Goal: Find specific page/section: Find specific page/section

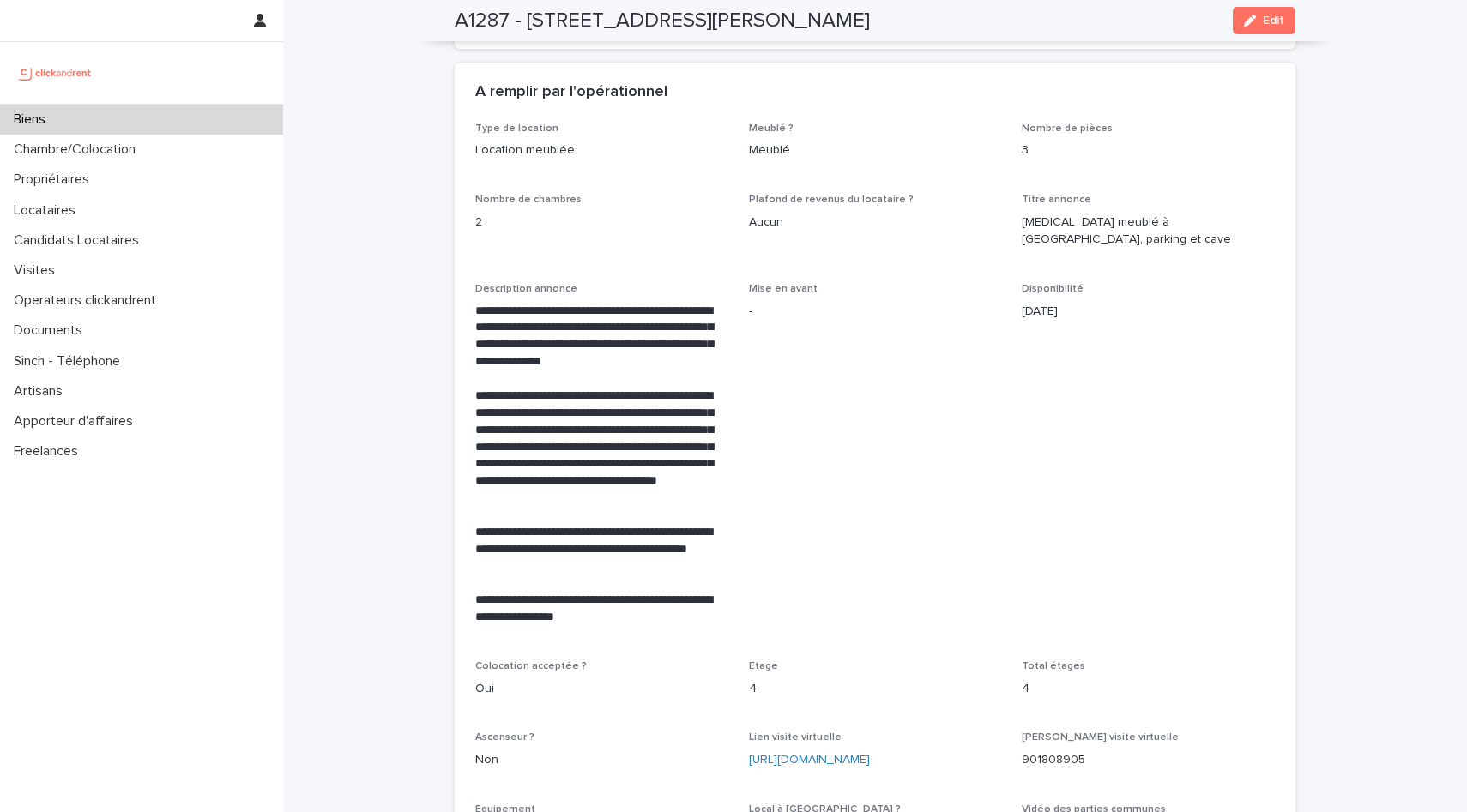
scroll to position [3117, 0]
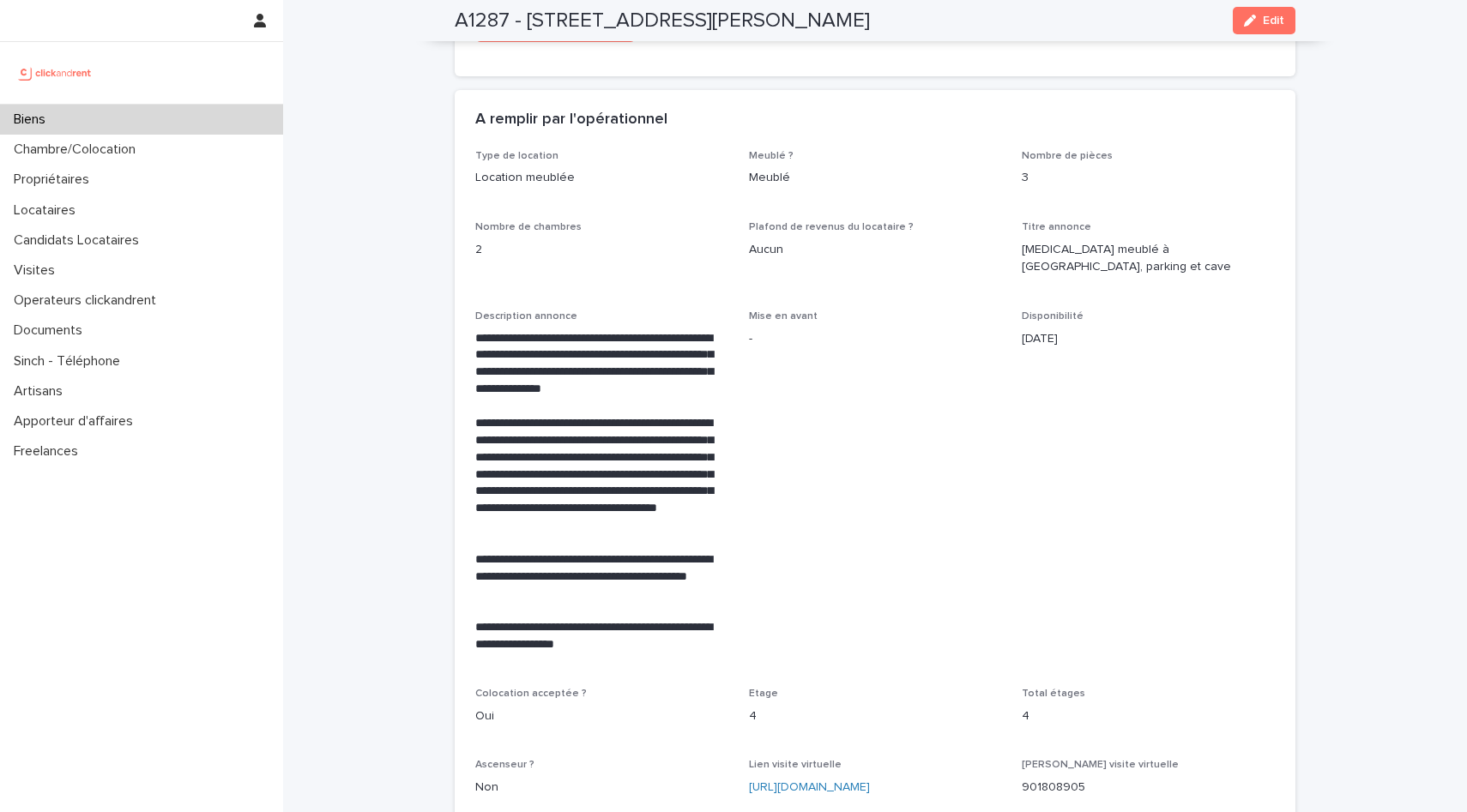
click at [844, 386] on span "Mise en avant -" at bounding box center [876, 489] width 253 height 357
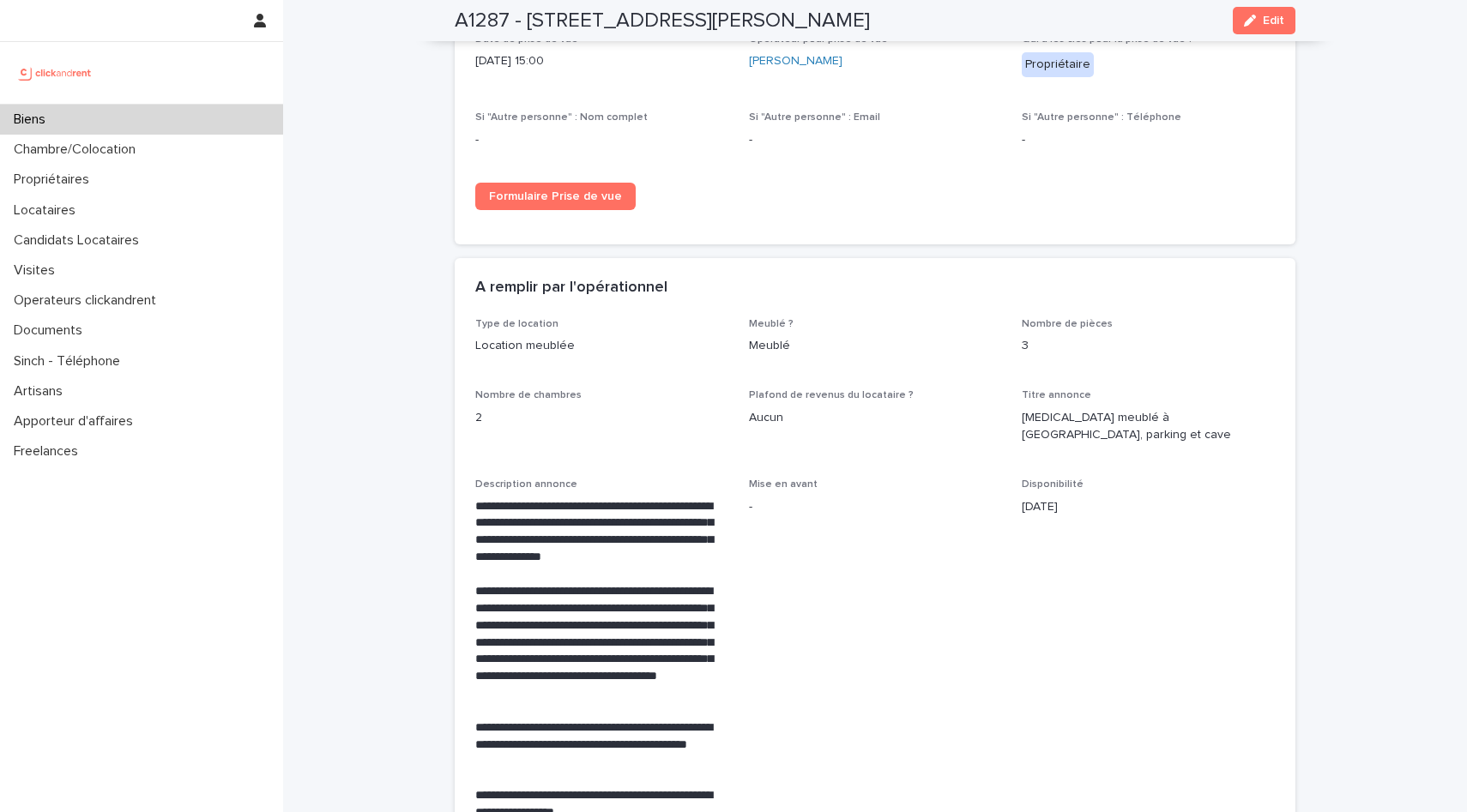
scroll to position [2949, 0]
click at [139, 116] on div "Biens" at bounding box center [141, 119] width 283 height 30
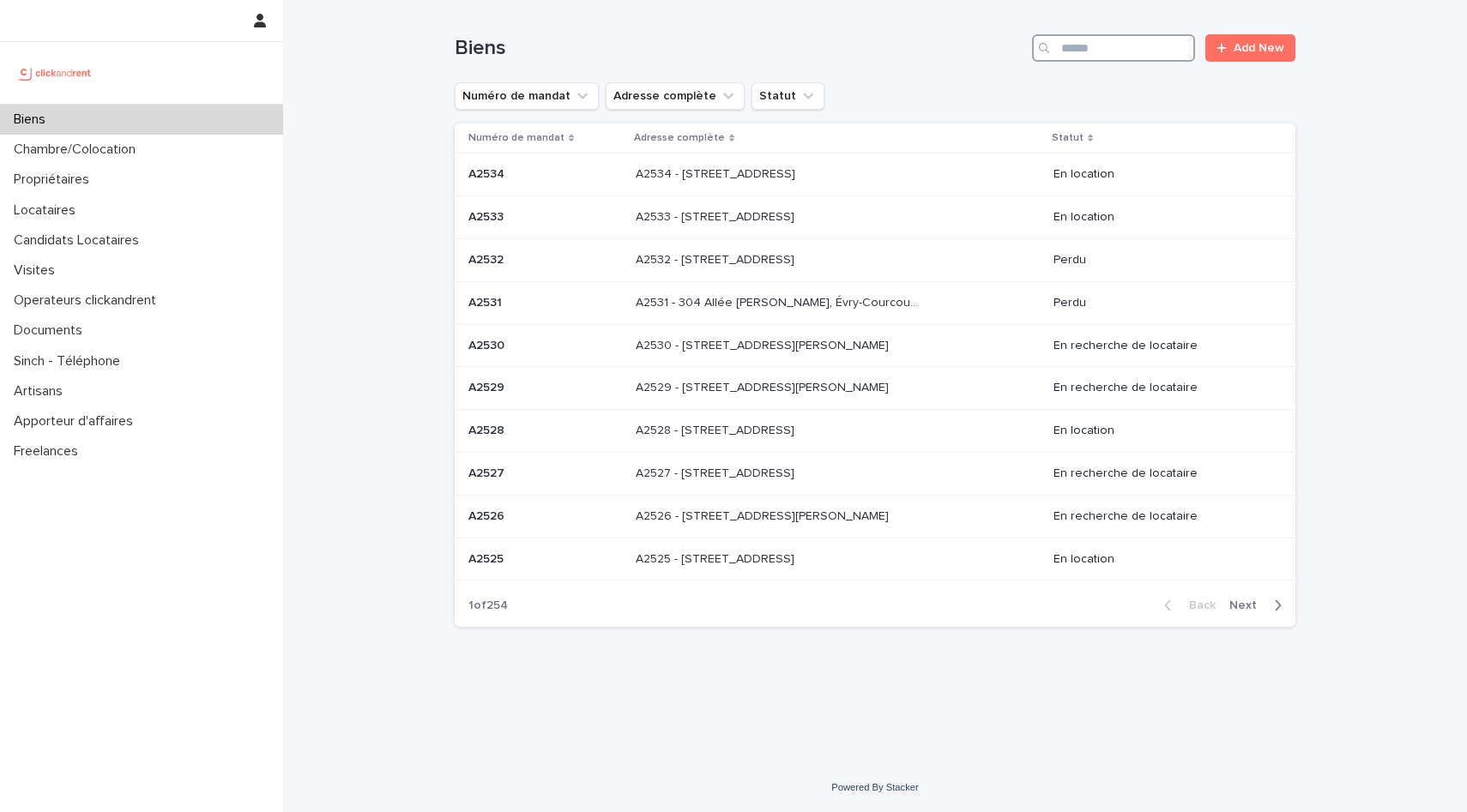
click at [1120, 40] on input "Search" at bounding box center [1113, 48] width 163 height 28
type input "***"
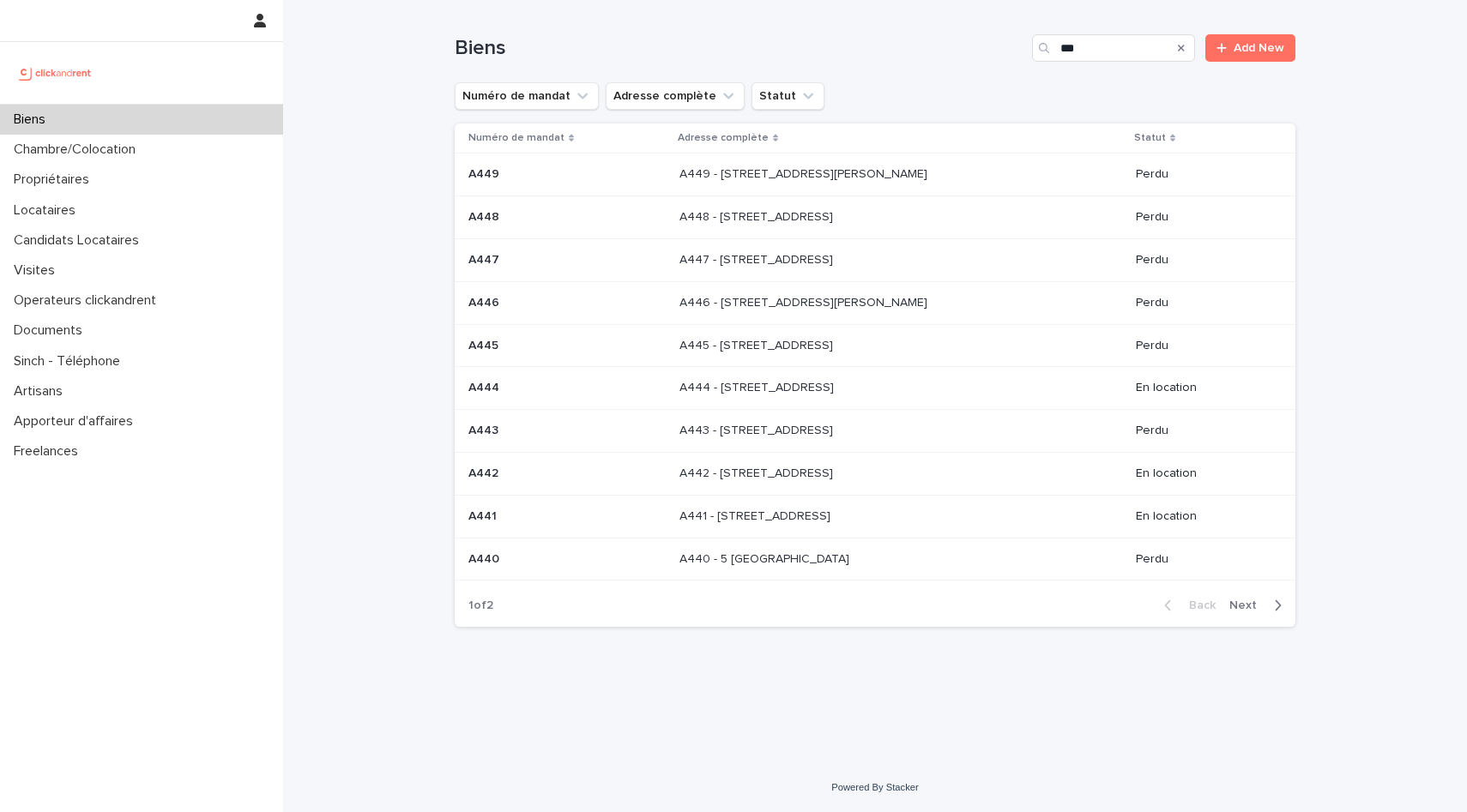
click at [1249, 595] on div "Back Next" at bounding box center [1222, 605] width 145 height 42
click at [1246, 603] on span "Next" at bounding box center [1248, 605] width 38 height 12
